Goal: Task Accomplishment & Management: Check status

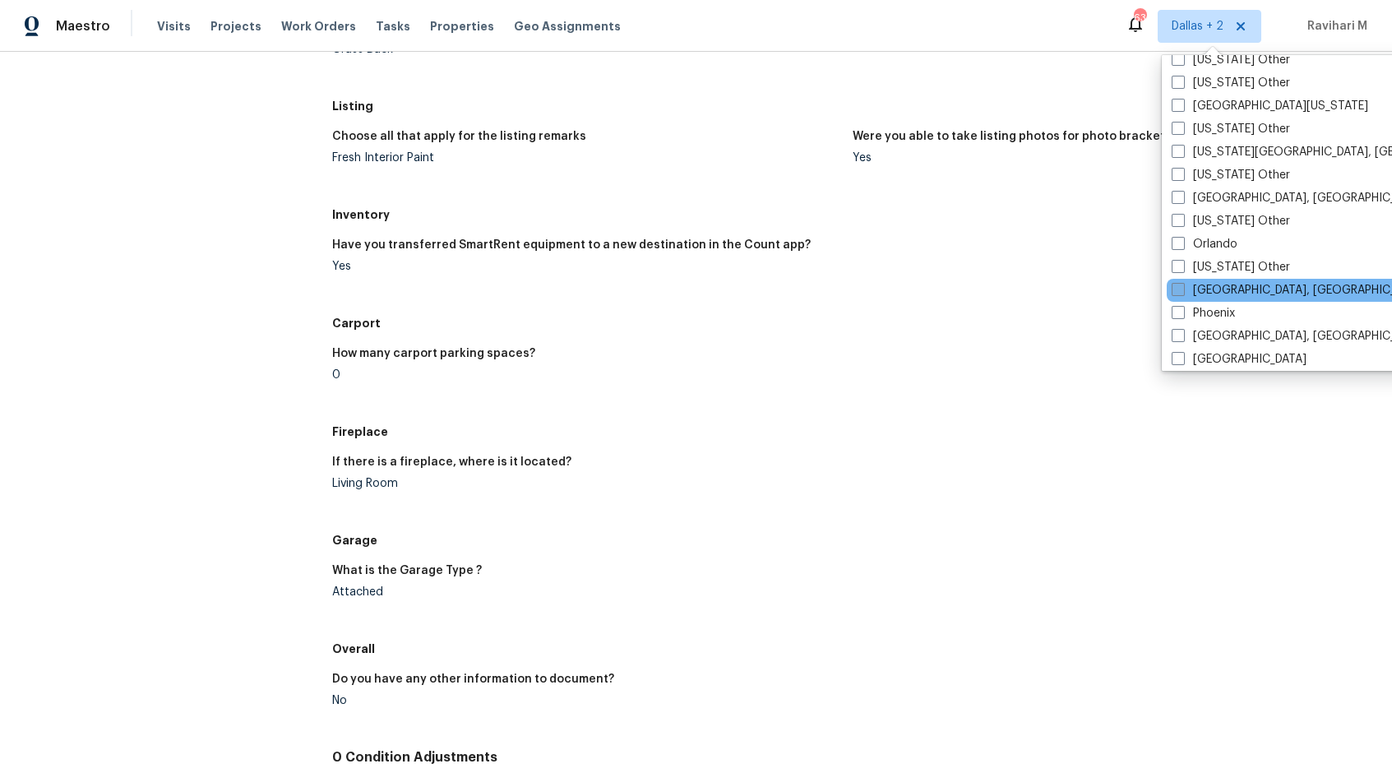
scroll to position [1835, 0]
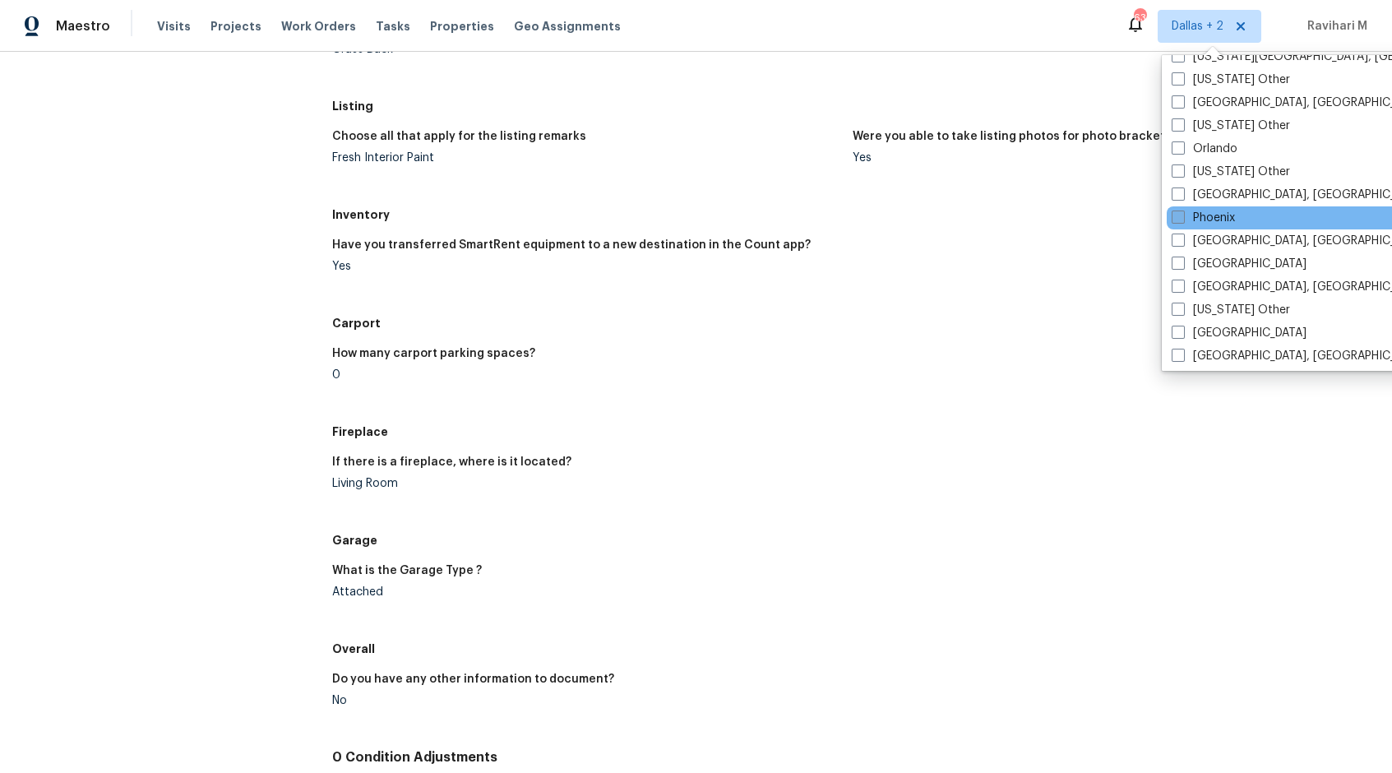
click at [1182, 220] on span at bounding box center [1177, 216] width 13 height 13
click at [1182, 220] on input "Phoenix" at bounding box center [1176, 215] width 11 height 11
checkbox input "true"
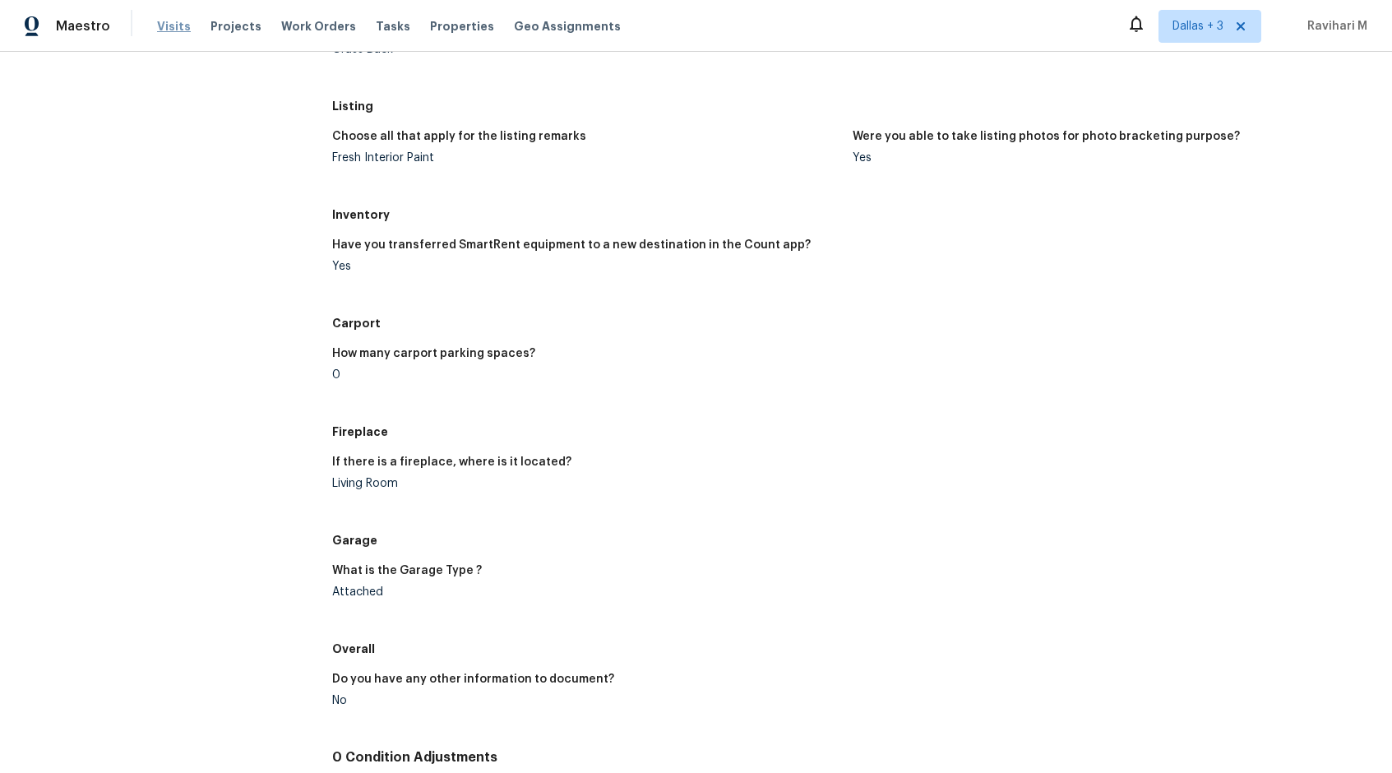
click at [175, 27] on span "Visits" at bounding box center [174, 26] width 34 height 16
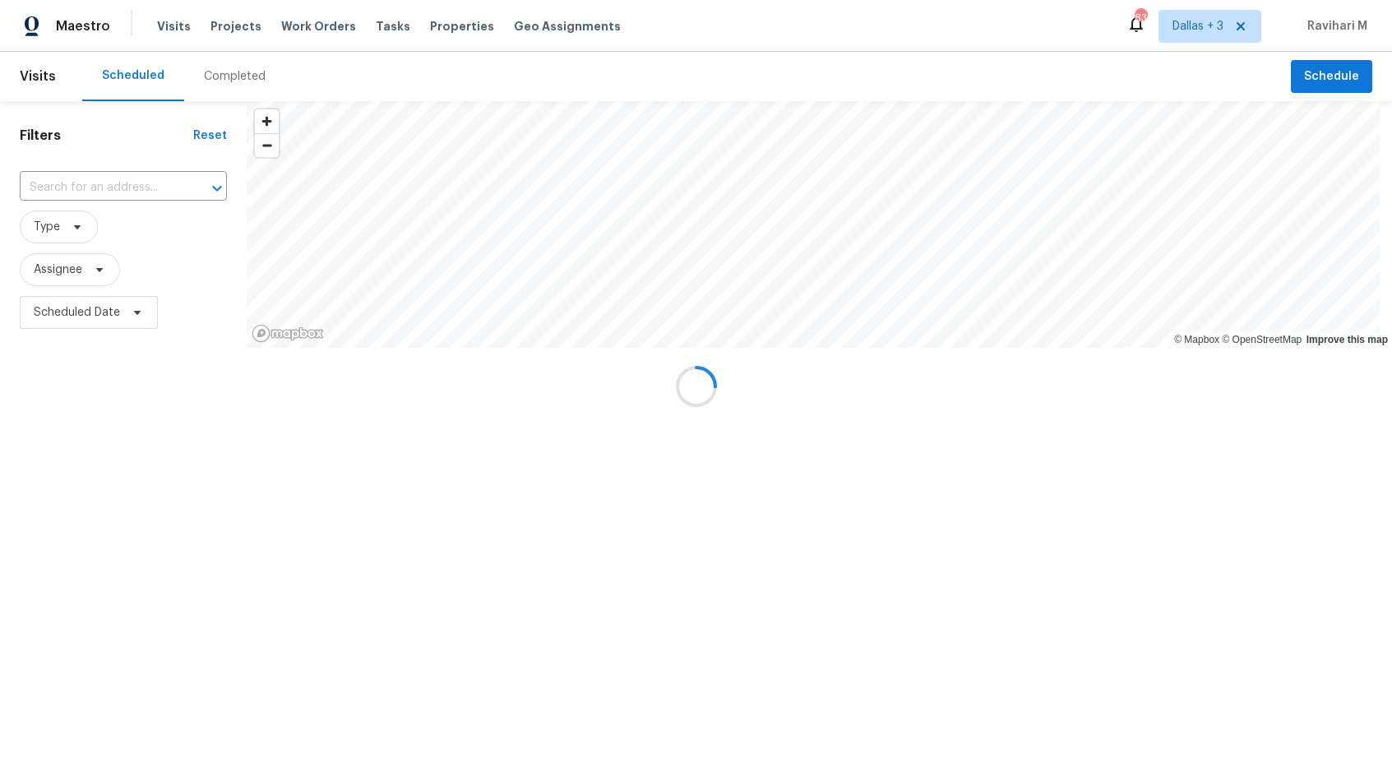
click at [242, 72] on div at bounding box center [696, 386] width 1392 height 773
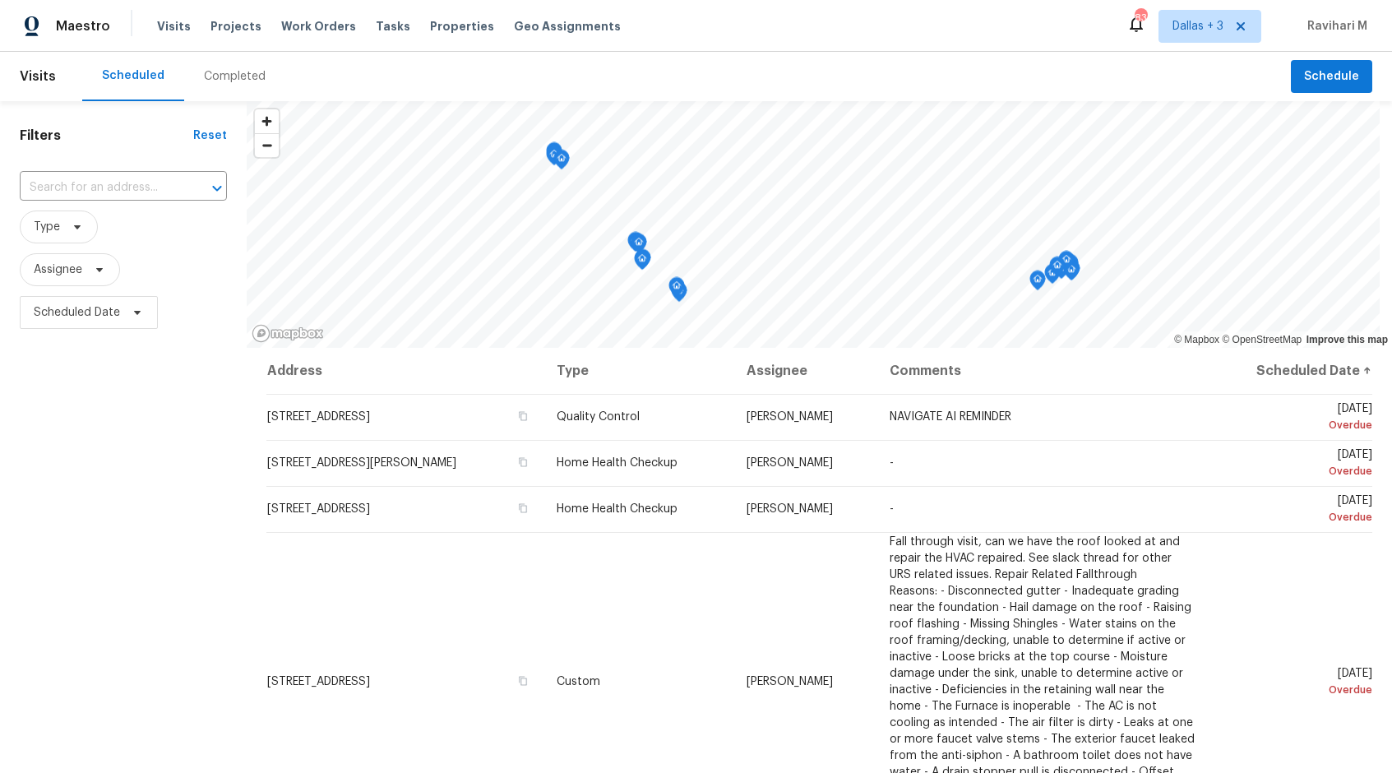
click at [242, 72] on div "Completed" at bounding box center [235, 76] width 62 height 16
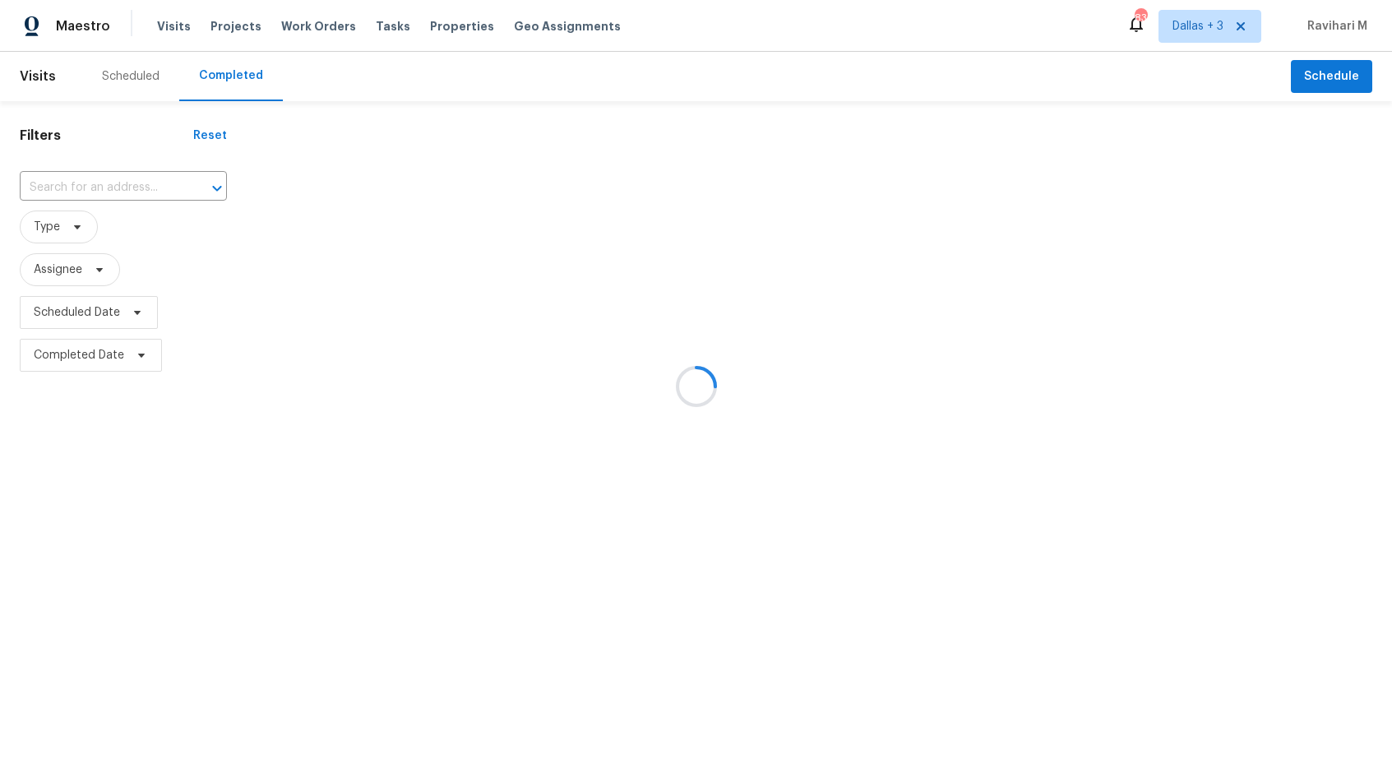
click at [90, 189] on div at bounding box center [696, 386] width 1392 height 773
click at [90, 189] on input "text" at bounding box center [100, 187] width 161 height 25
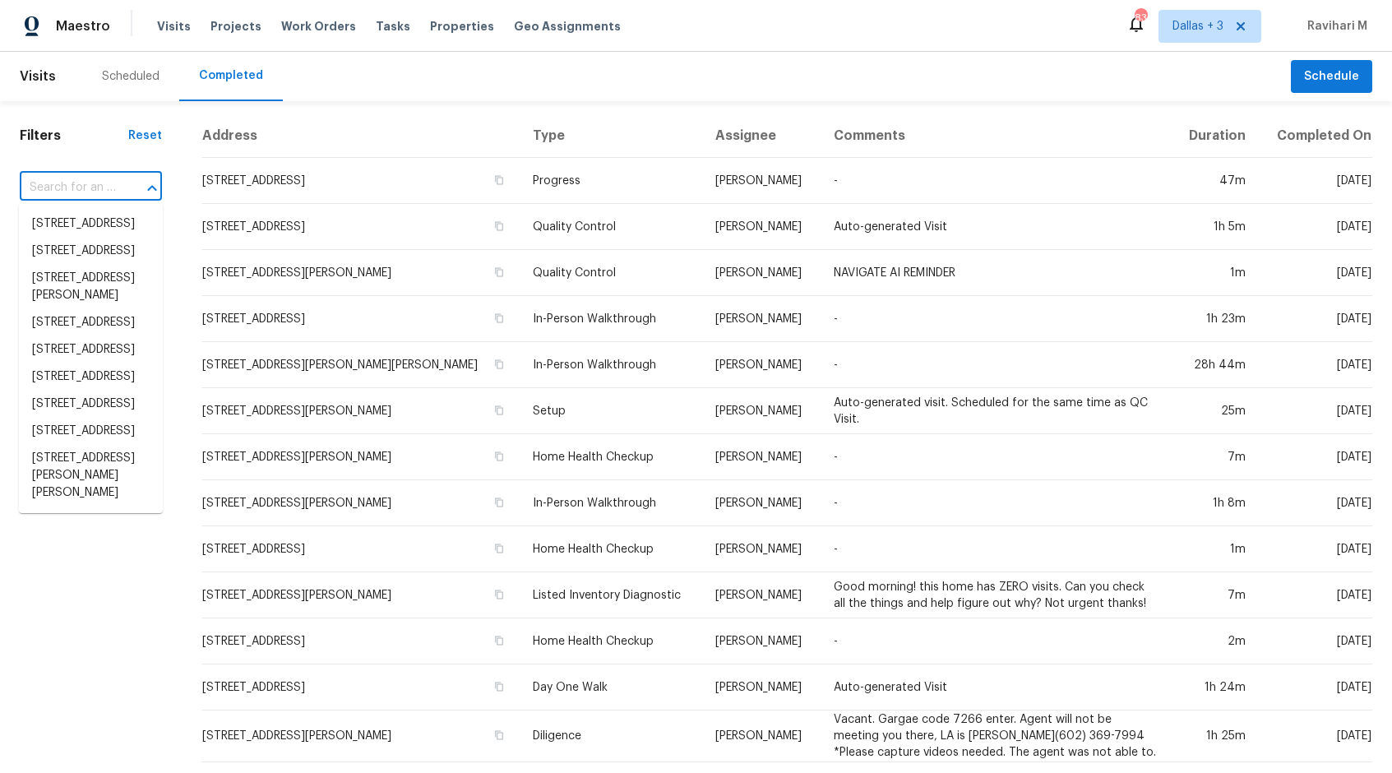
click at [90, 189] on input "text" at bounding box center [68, 187] width 96 height 25
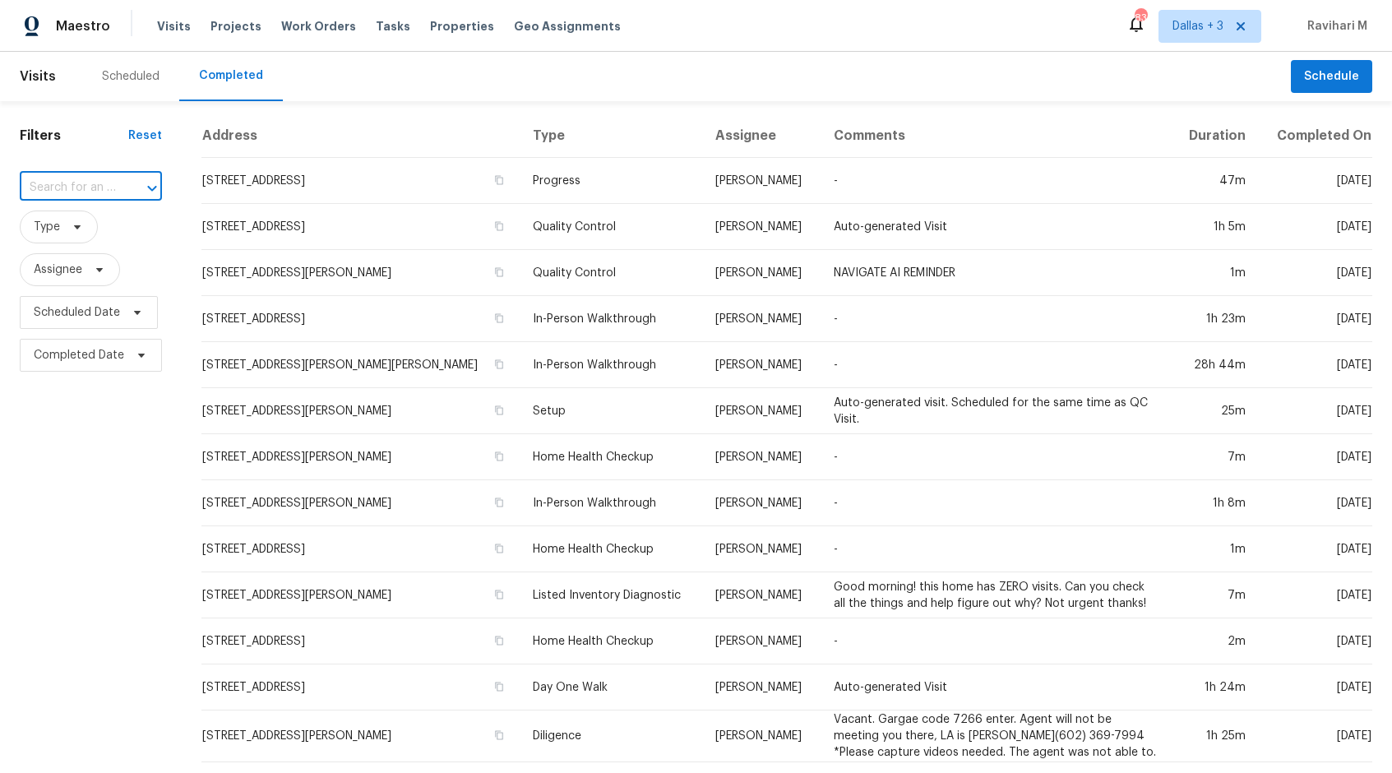
click at [90, 189] on input "text" at bounding box center [68, 187] width 96 height 25
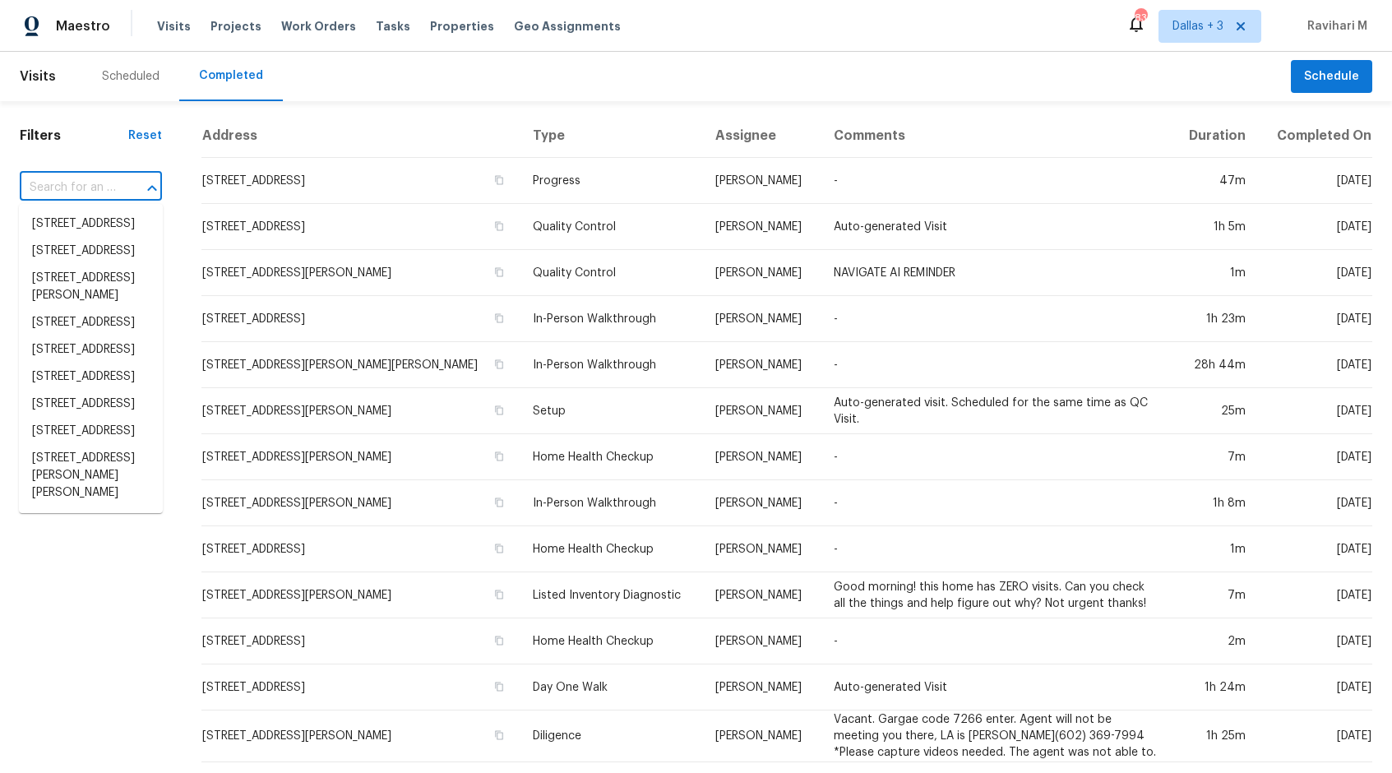
paste input "[STREET_ADDRESS]"
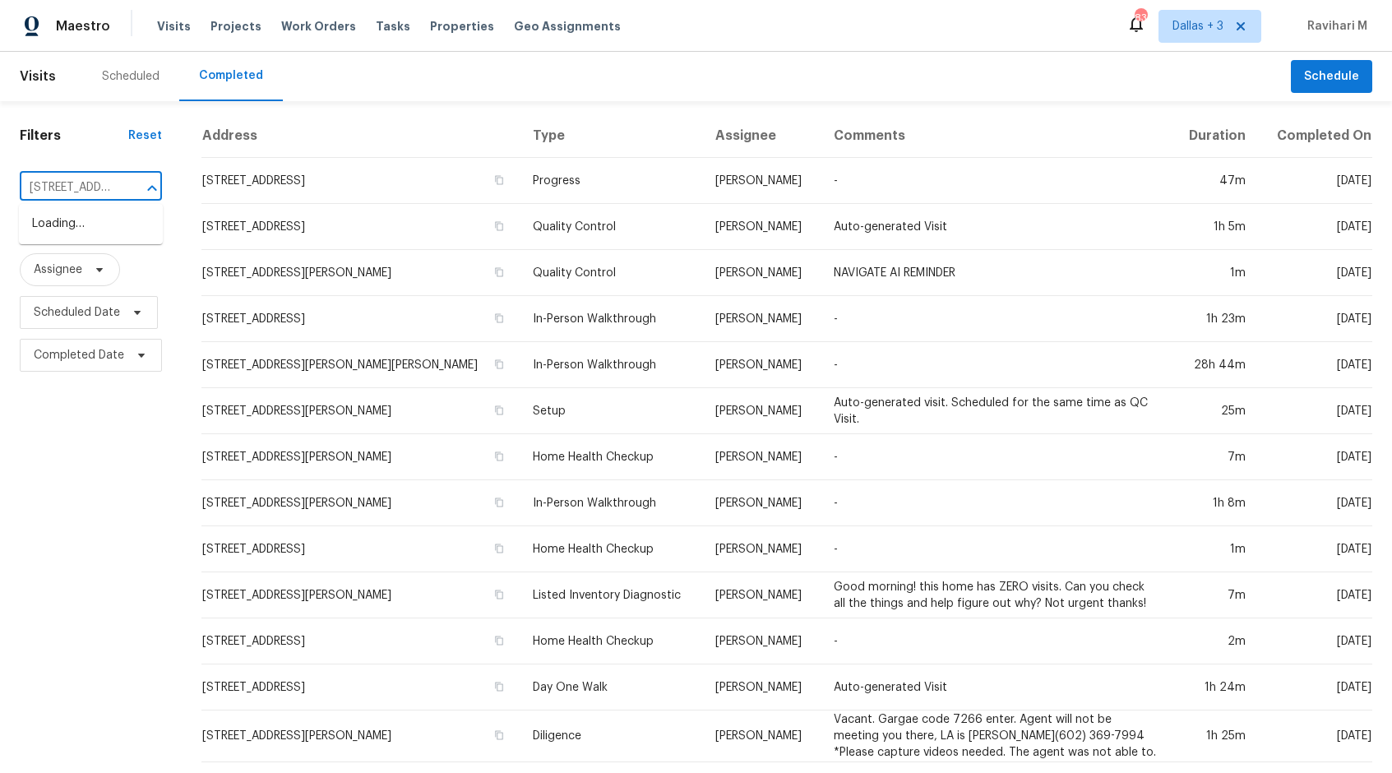
scroll to position [0, 239]
type input "[STREET_ADDRESS]"
click at [100, 173] on div "​" at bounding box center [91, 187] width 142 height 35
click at [79, 188] on input "text" at bounding box center [68, 187] width 96 height 25
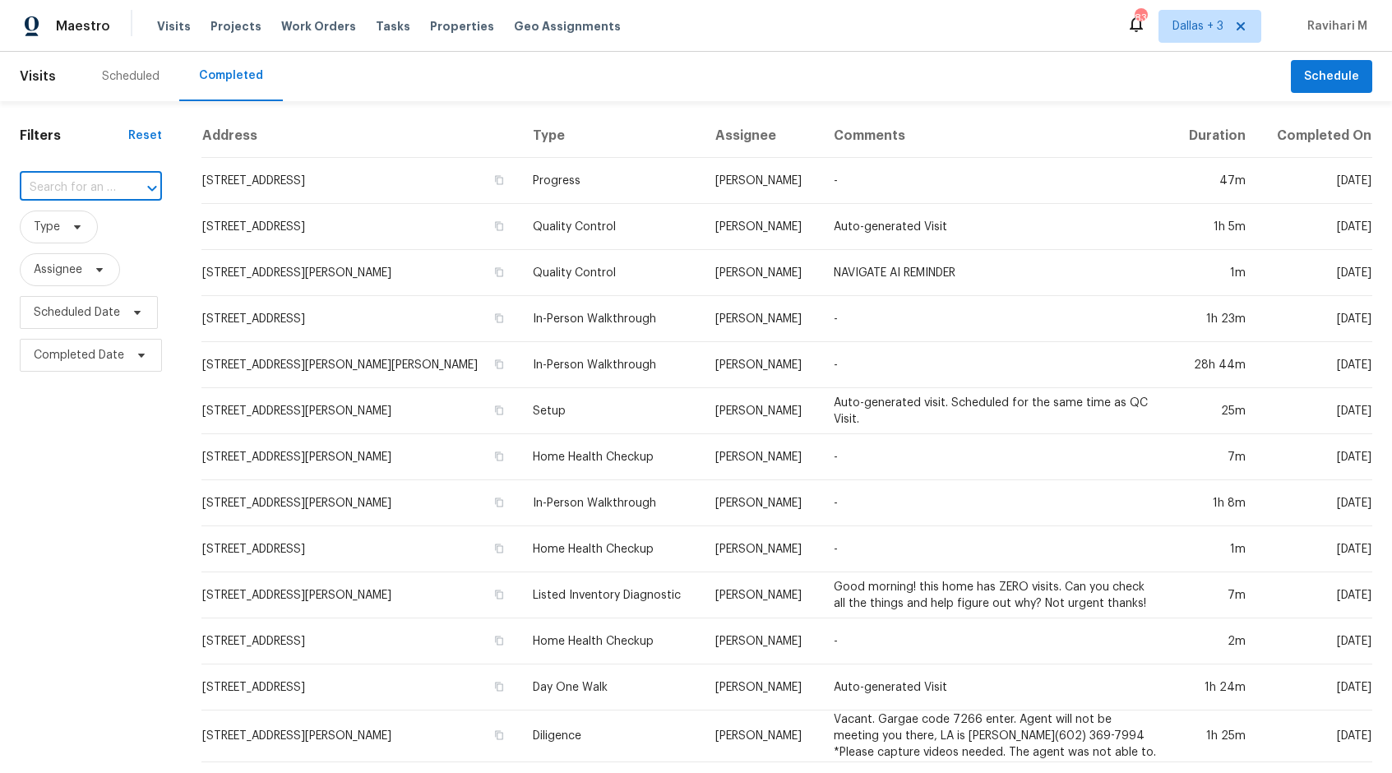
paste input "[STREET_ADDRESS]"
type input "[STREET_ADDRESS]"
click at [1196, 37] on span "Dallas + 3" at bounding box center [1209, 26] width 103 height 33
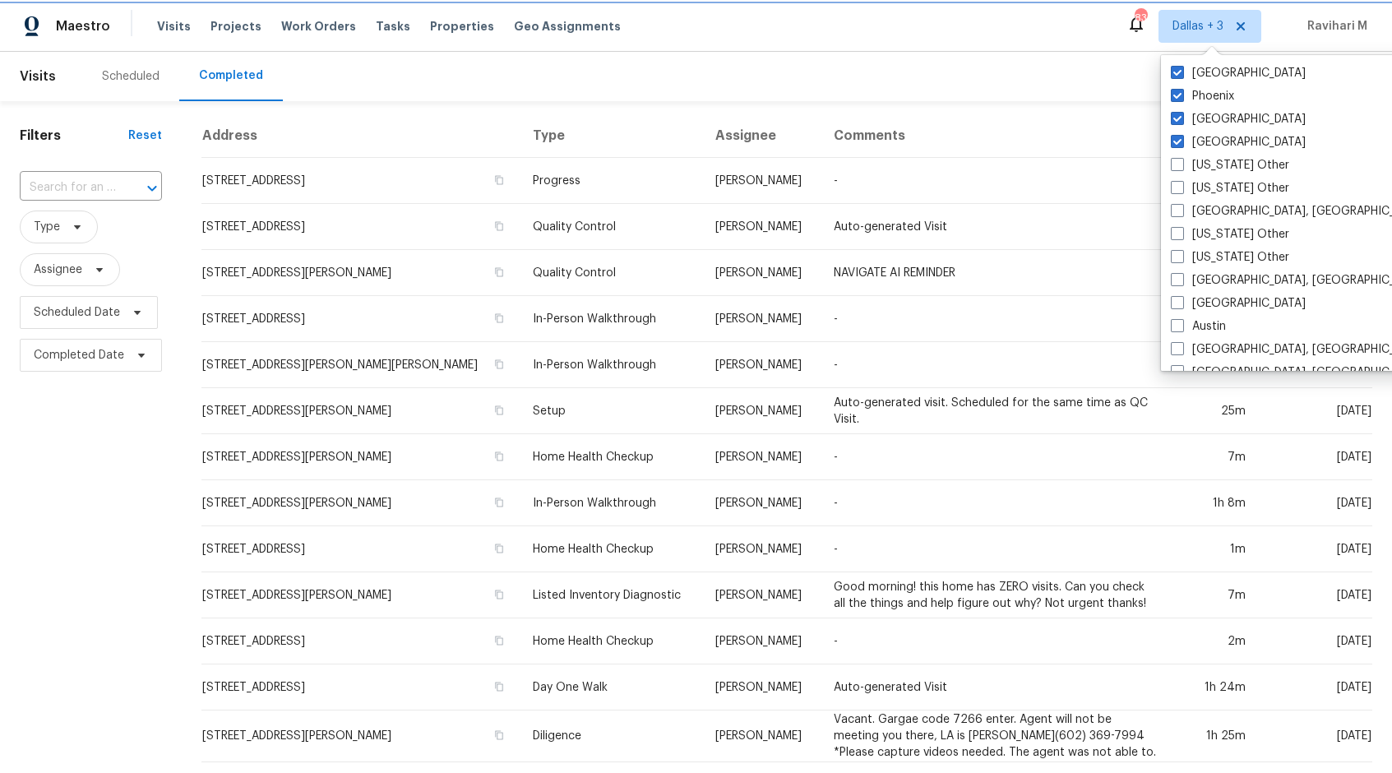
click at [1196, 37] on span "Dallas + 3" at bounding box center [1209, 26] width 103 height 33
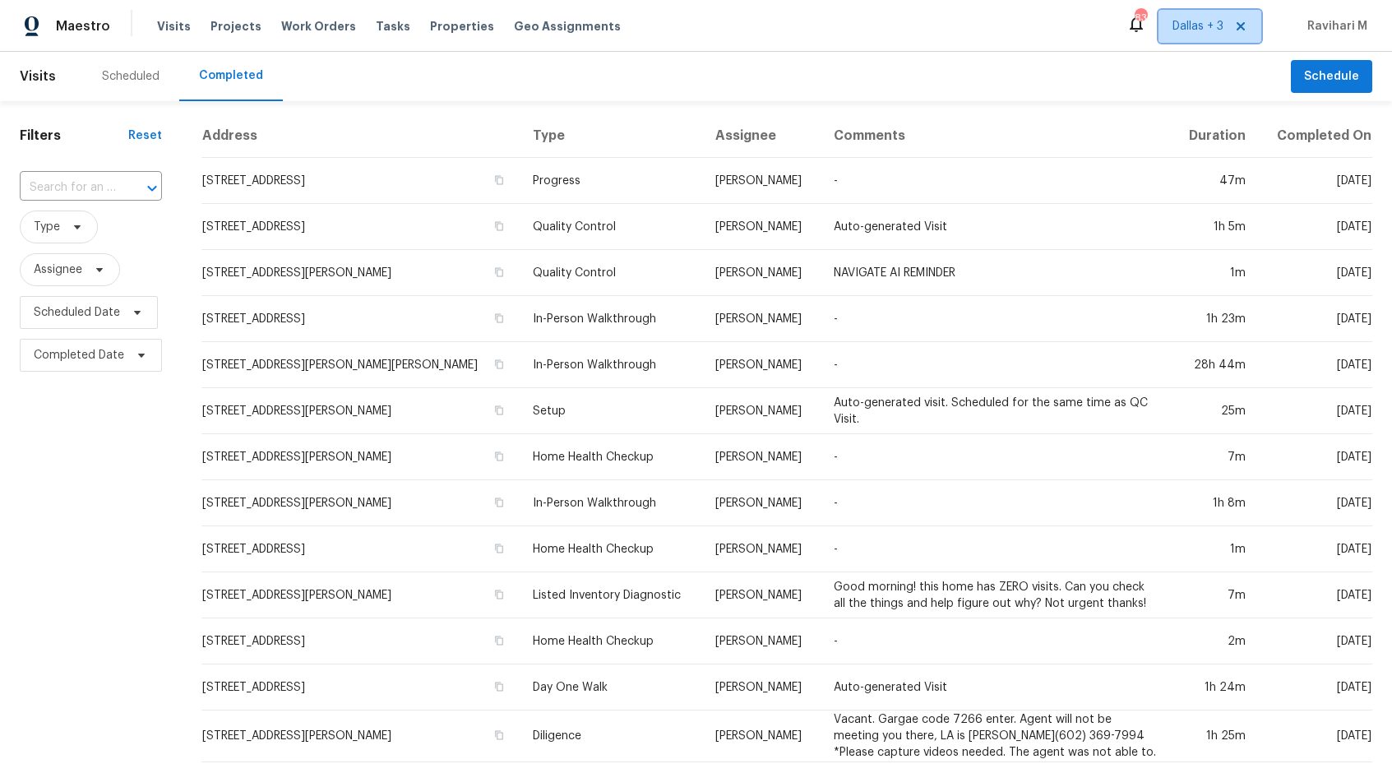
click at [1196, 37] on span "Dallas + 3" at bounding box center [1209, 26] width 103 height 33
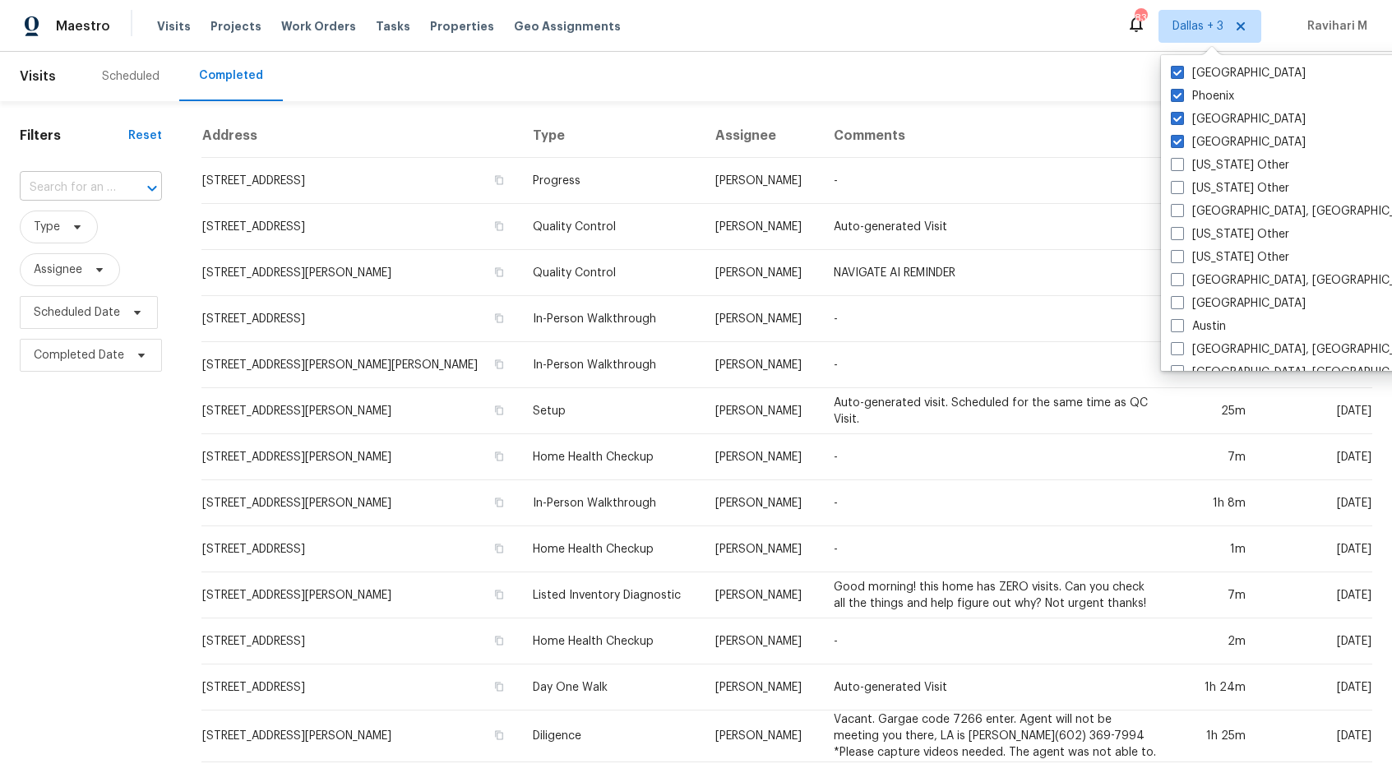
click at [81, 191] on input "text" at bounding box center [68, 187] width 96 height 25
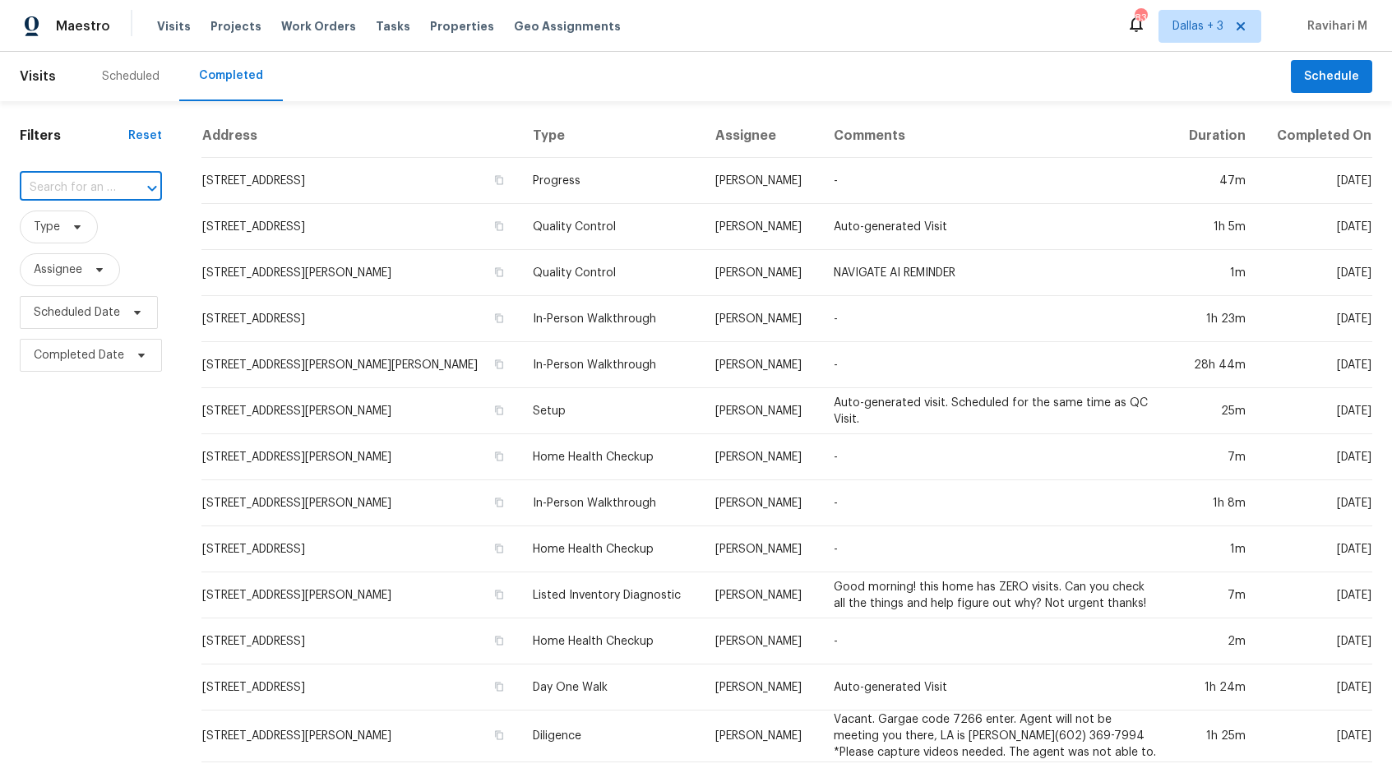
click at [81, 191] on input "text" at bounding box center [68, 187] width 96 height 25
paste input "[STREET_ADDRESS]"
type input "[STREET_ADDRESS]"
click at [97, 292] on li "[STREET_ADDRESS]" at bounding box center [91, 278] width 144 height 27
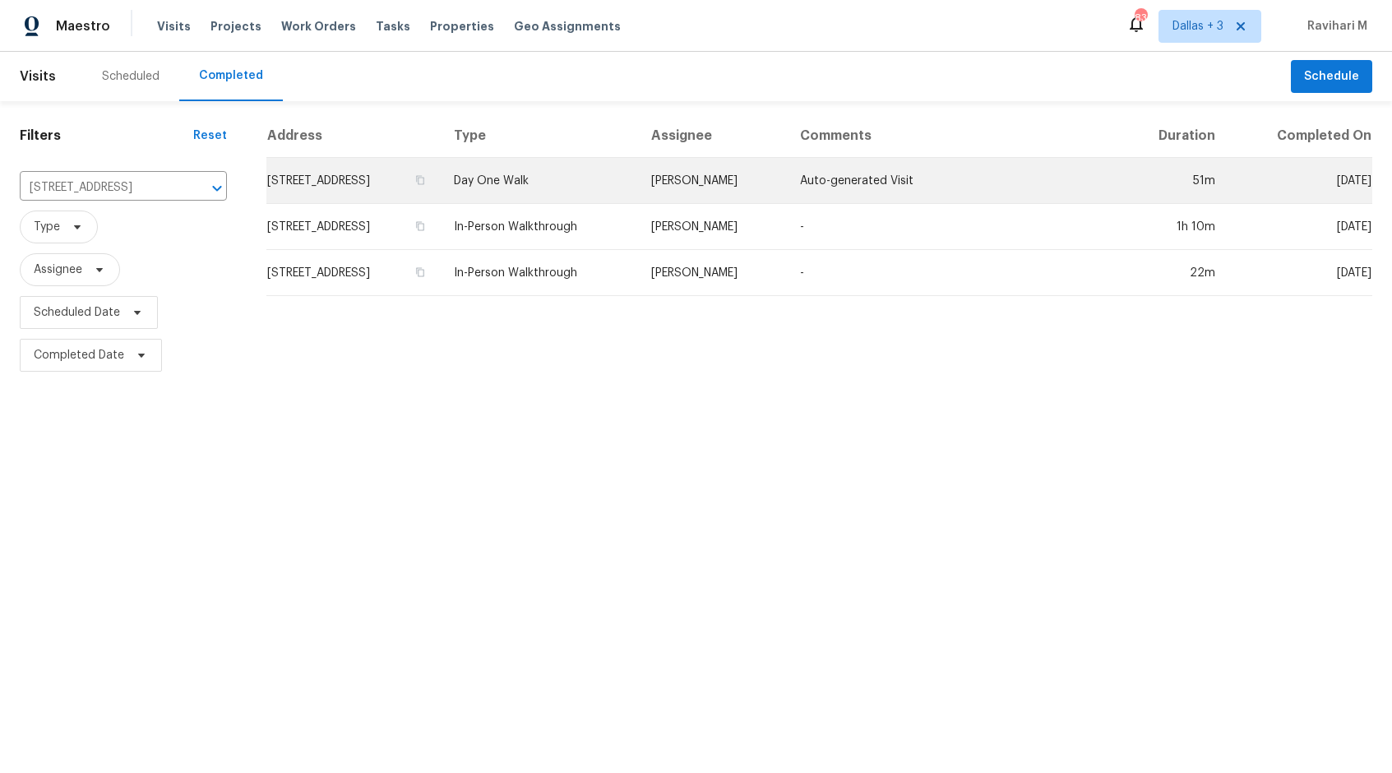
click at [441, 191] on td "[STREET_ADDRESS]" at bounding box center [353, 181] width 174 height 46
click at [510, 191] on html "Maestro Visits Projects Work Orders Tasks Properties Geo Assignments 83 [GEOGRA…" at bounding box center [696, 188] width 1392 height 376
